Goal: Go to known website: Access a specific website the user already knows

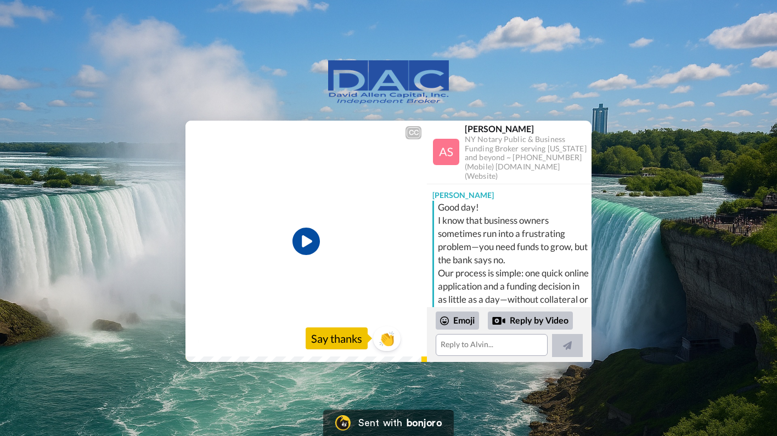
scroll to position [114, 0]
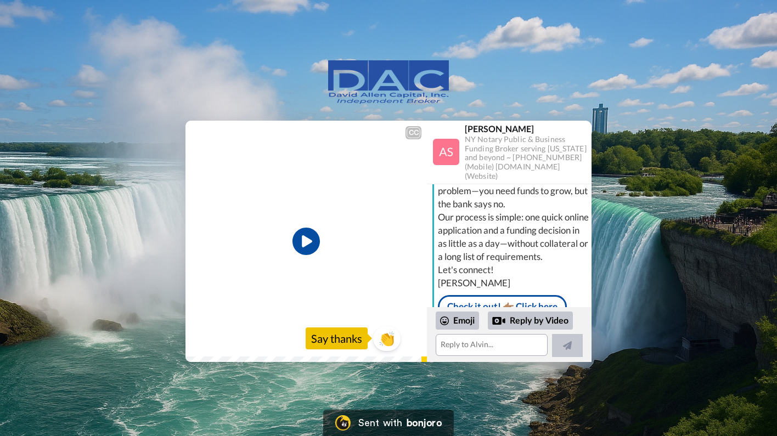
scroll to position [57, 0]
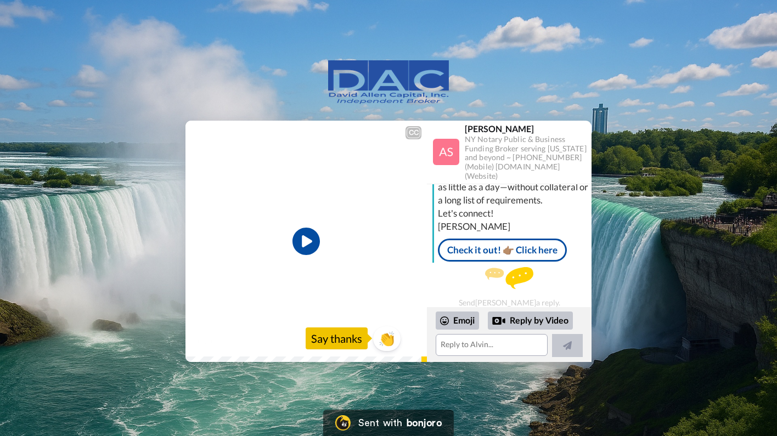
scroll to position [118, 0]
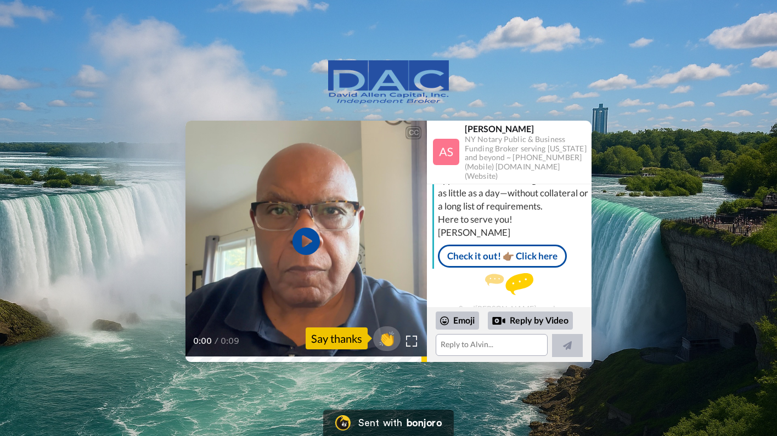
scroll to position [109, 0]
click at [489, 258] on link "Check it out! 👉🏽 Click here" at bounding box center [502, 254] width 129 height 23
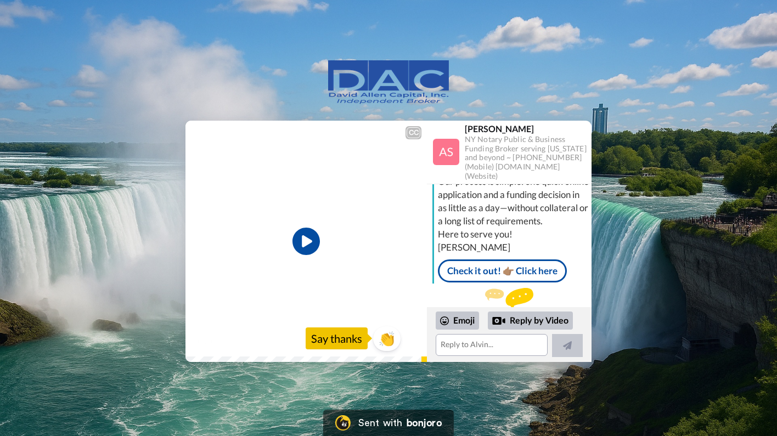
scroll to position [98, 0]
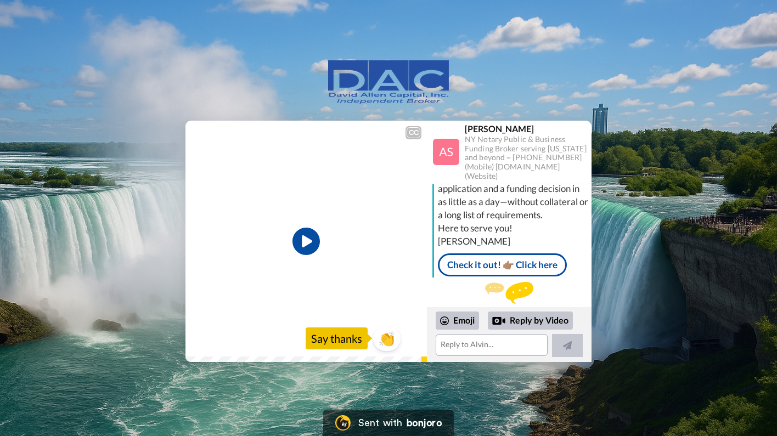
click at [484, 270] on link "Check it out! 👉🏽 Click here" at bounding box center [502, 265] width 129 height 23
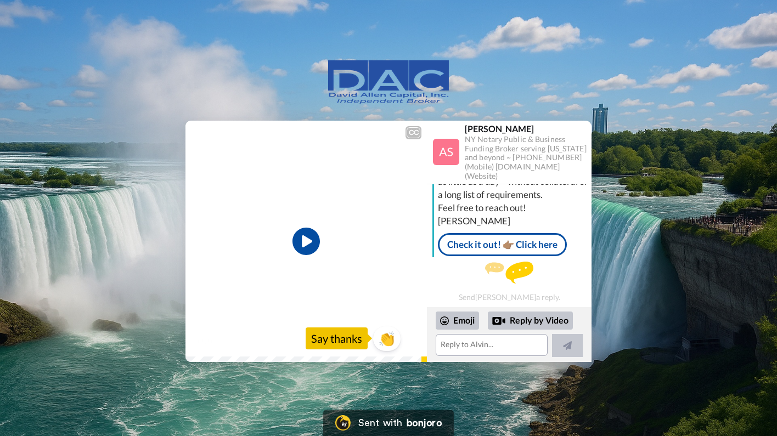
scroll to position [122, 0]
click at [407, 426] on div "bonjoro" at bounding box center [424, 423] width 35 height 10
